Goal: Navigation & Orientation: Find specific page/section

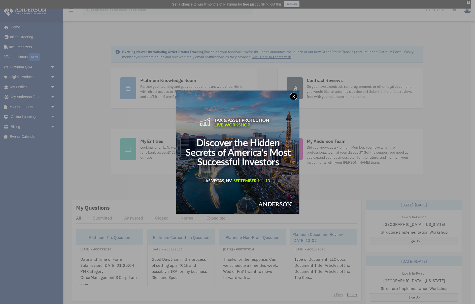
click at [429, 181] on div "x" at bounding box center [237, 152] width 475 height 304
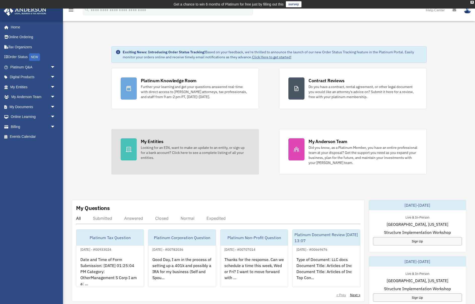
scroll to position [4, 0]
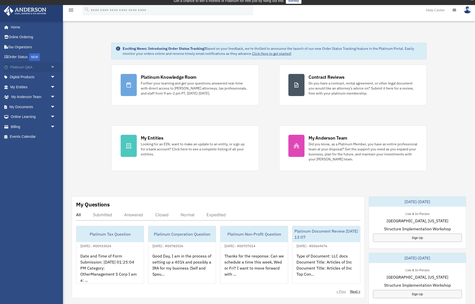
click at [22, 66] on link "Platinum Q&A arrow_drop_down" at bounding box center [33, 67] width 59 height 10
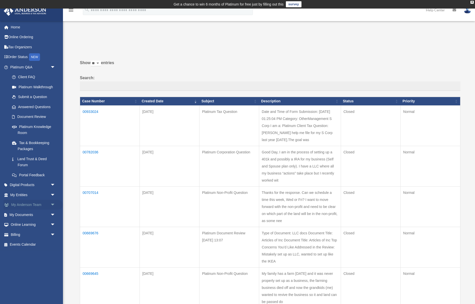
click at [44, 206] on link "My [PERSON_NAME] Team arrow_drop_down" at bounding box center [33, 205] width 59 height 10
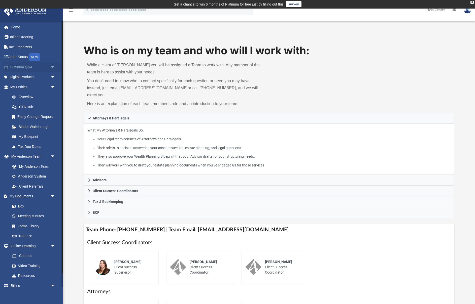
click at [37, 67] on link "Platinum Q&A arrow_drop_down" at bounding box center [33, 67] width 59 height 10
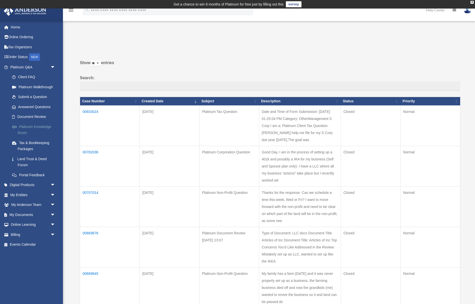
click at [34, 128] on link "Platinum Knowledge Room" at bounding box center [35, 130] width 56 height 16
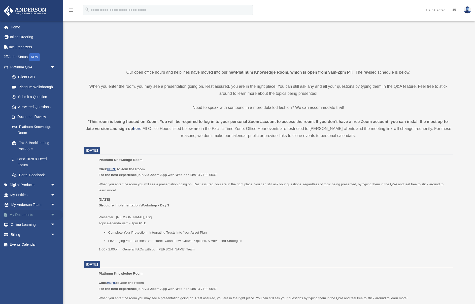
scroll to position [85, 0]
click at [111, 168] on u "HERE" at bounding box center [111, 169] width 9 height 4
click at [22, 196] on link "My Entities arrow_drop_down" at bounding box center [33, 195] width 59 height 10
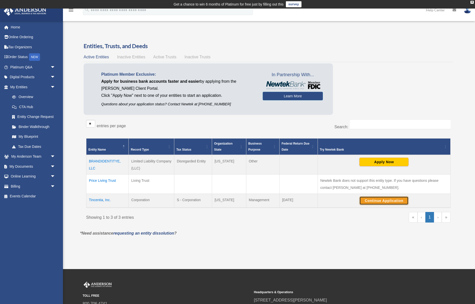
click at [376, 201] on button "Continue Application" at bounding box center [383, 201] width 49 height 9
click at [260, 124] on div "** ** ** *** entries per page" at bounding box center [175, 126] width 178 height 13
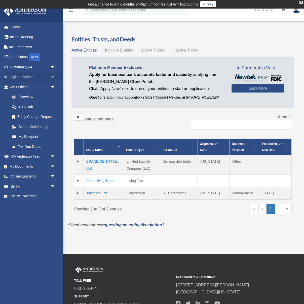
click at [37, 79] on link "Digital Products arrow_drop_down" at bounding box center [33, 77] width 59 height 10
click at [52, 78] on span "arrow_drop_down" at bounding box center [55, 77] width 10 height 10
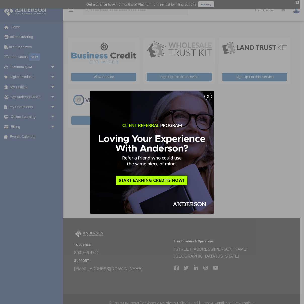
click at [208, 96] on button "x" at bounding box center [208, 97] width 8 height 8
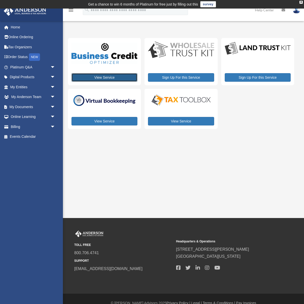
click at [120, 77] on link "View Service" at bounding box center [104, 77] width 66 height 9
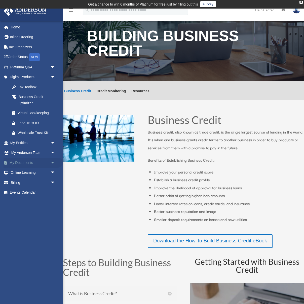
click at [20, 165] on link "My Documents arrow_drop_down" at bounding box center [33, 163] width 59 height 10
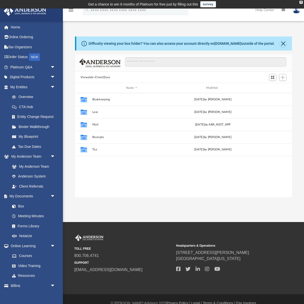
scroll to position [114, 217]
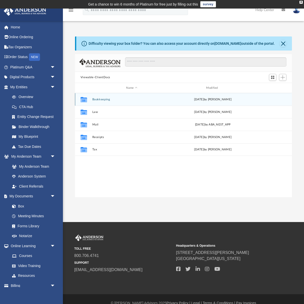
click at [103, 101] on button "Bookkeeping" at bounding box center [131, 99] width 79 height 3
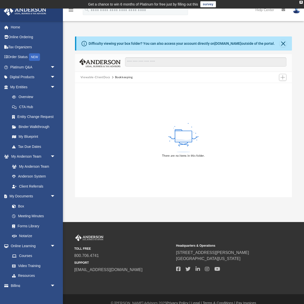
click at [101, 78] on button "Viewable-ClientDocs" at bounding box center [96, 77] width 30 height 5
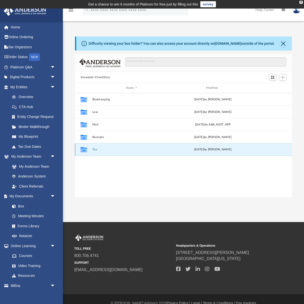
click at [94, 151] on button "Tax" at bounding box center [131, 149] width 79 height 3
